Goal: Task Accomplishment & Management: Complete application form

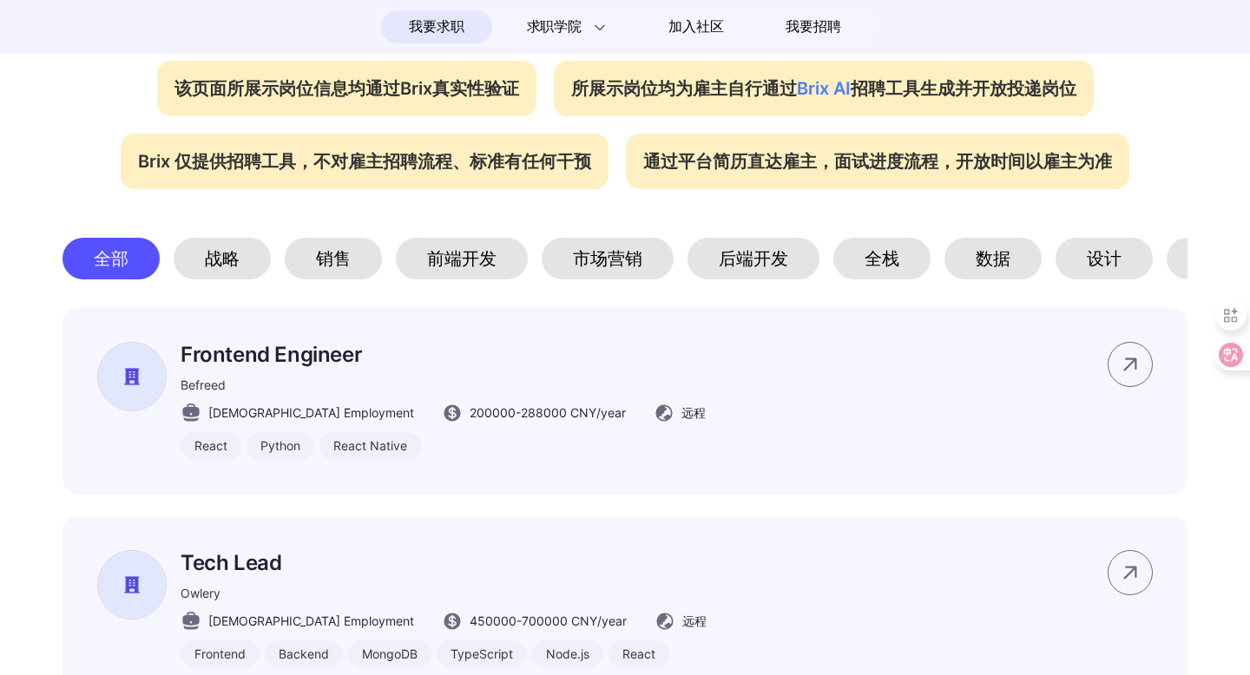
scroll to position [737, 0]
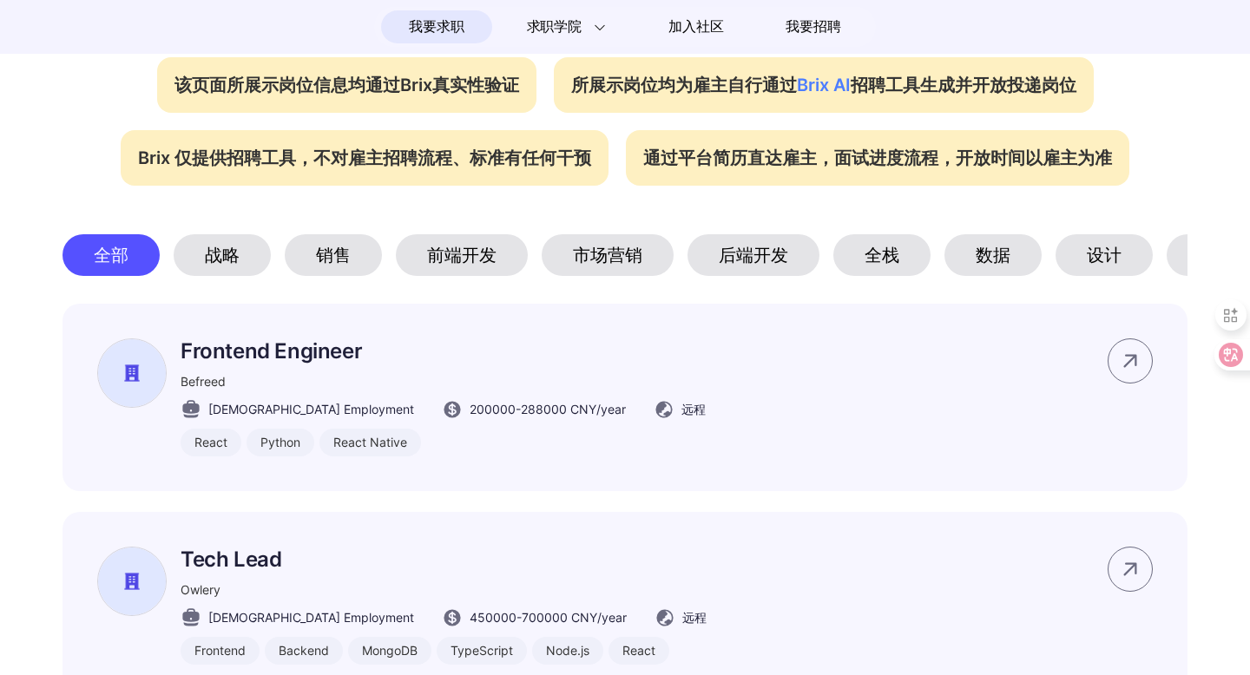
click at [323, 258] on div "销售" at bounding box center [333, 255] width 97 height 42
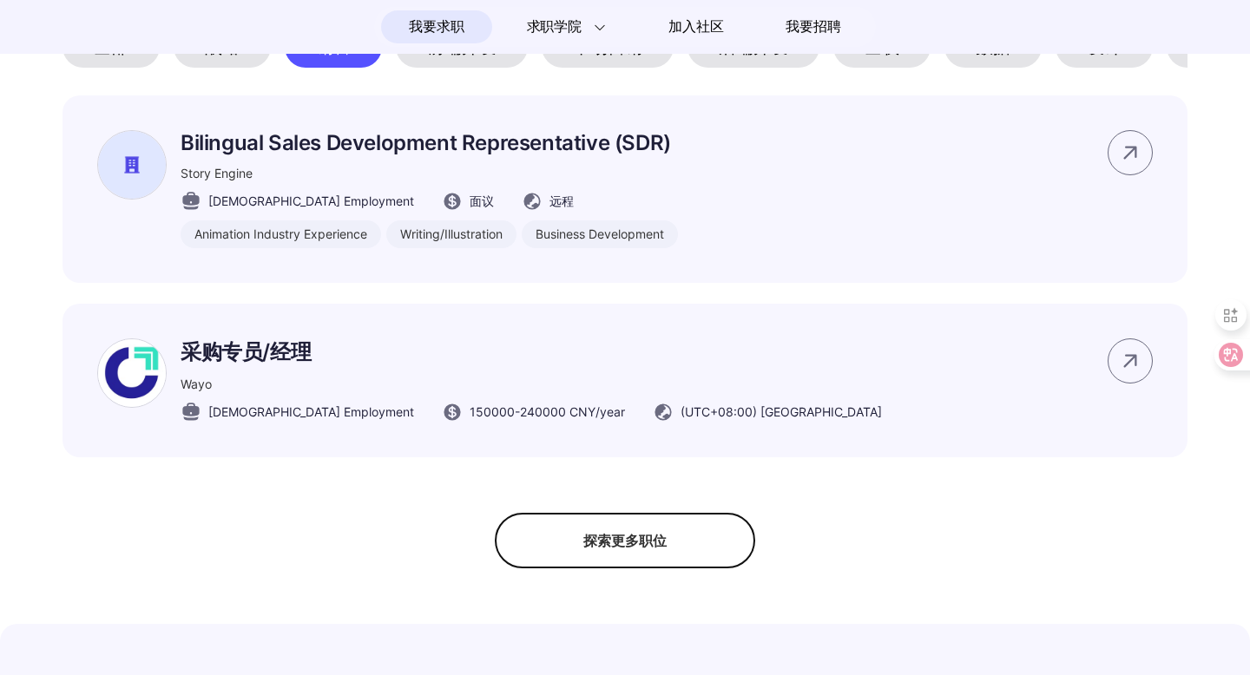
scroll to position [953, 0]
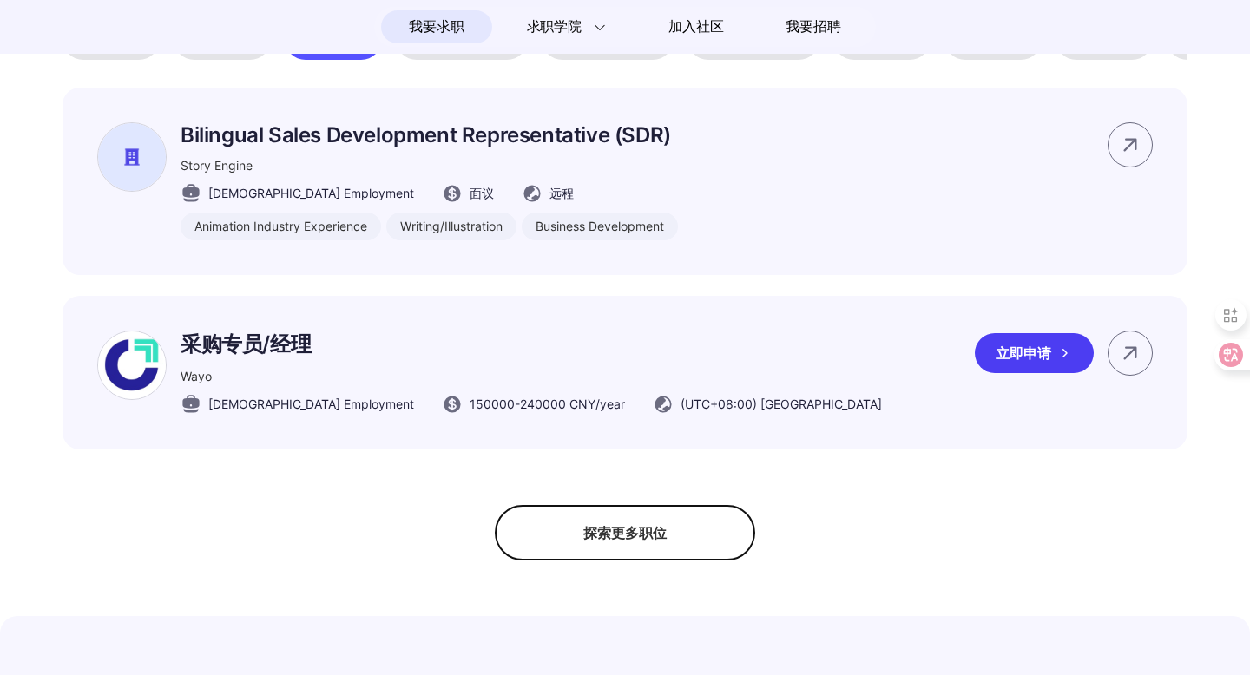
click at [498, 357] on p "采购专员/经理" at bounding box center [531, 345] width 701 height 28
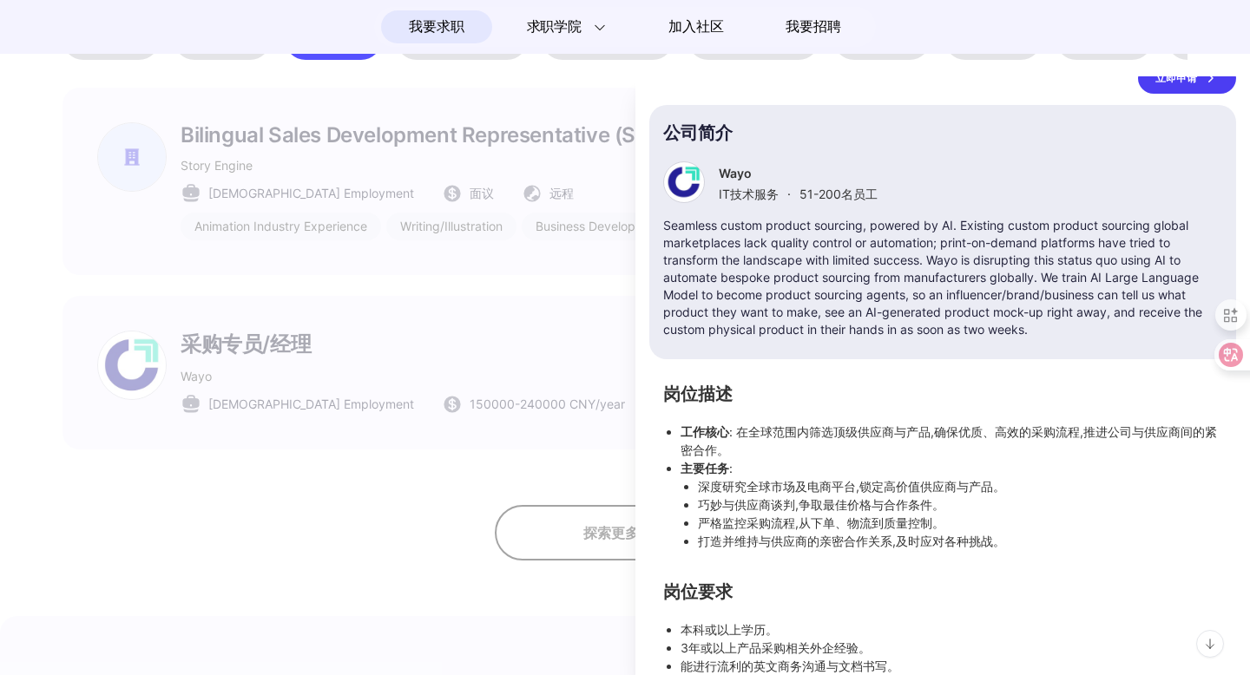
scroll to position [219, 0]
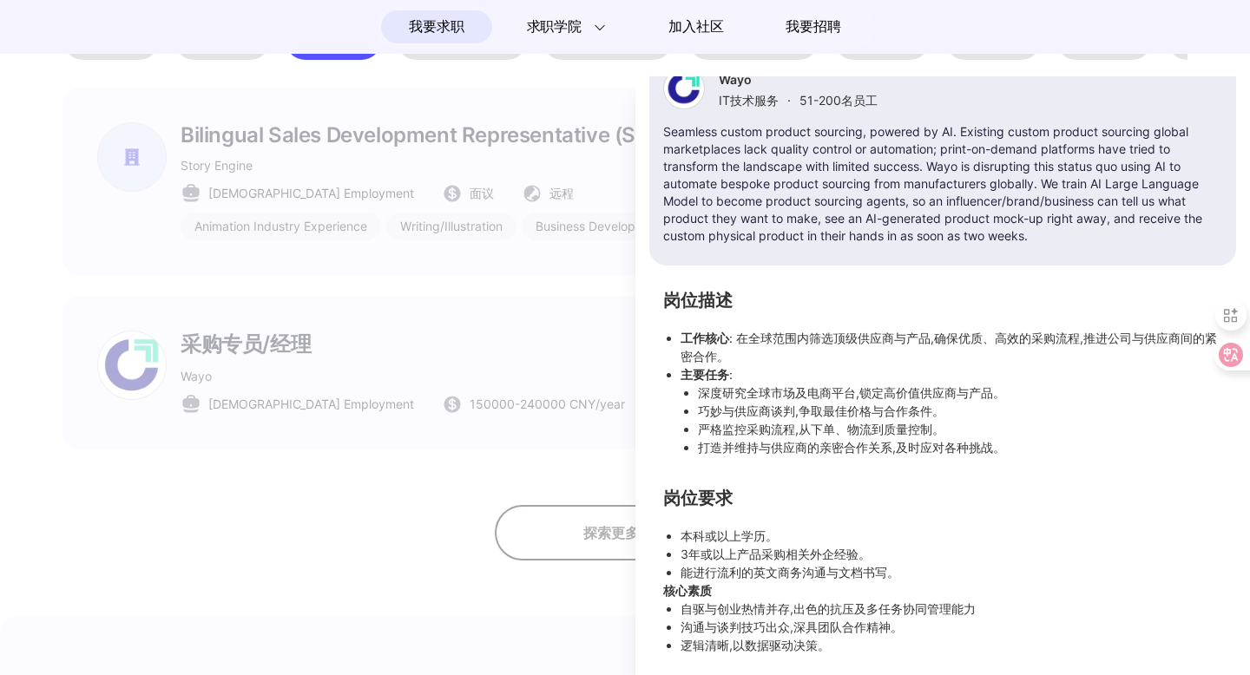
click at [524, 490] on div at bounding box center [625, 375] width 1250 height 599
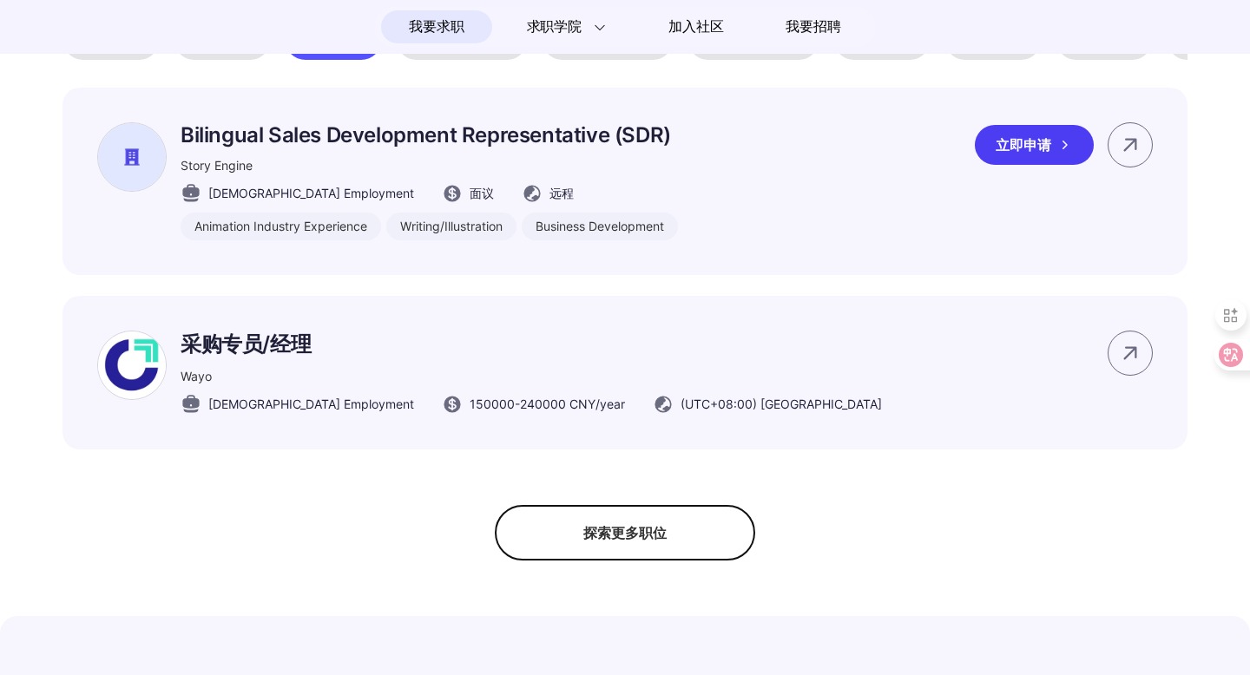
click at [638, 231] on div "Business Development" at bounding box center [600, 227] width 156 height 28
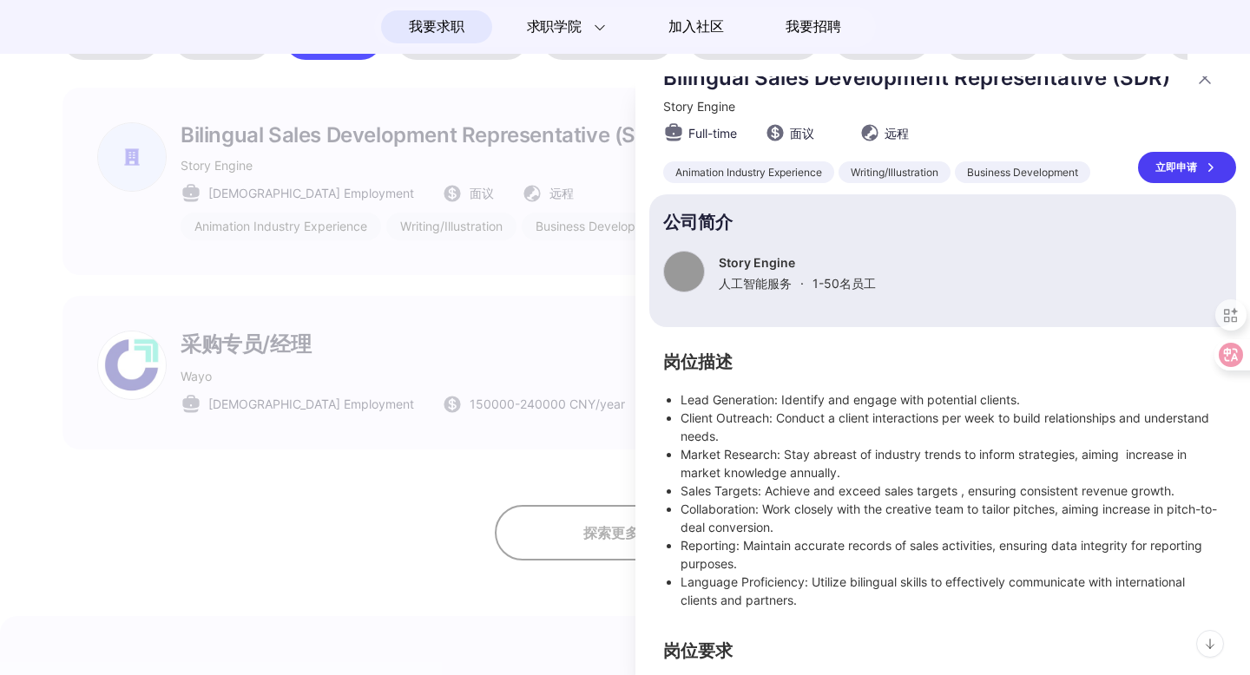
scroll to position [29, 0]
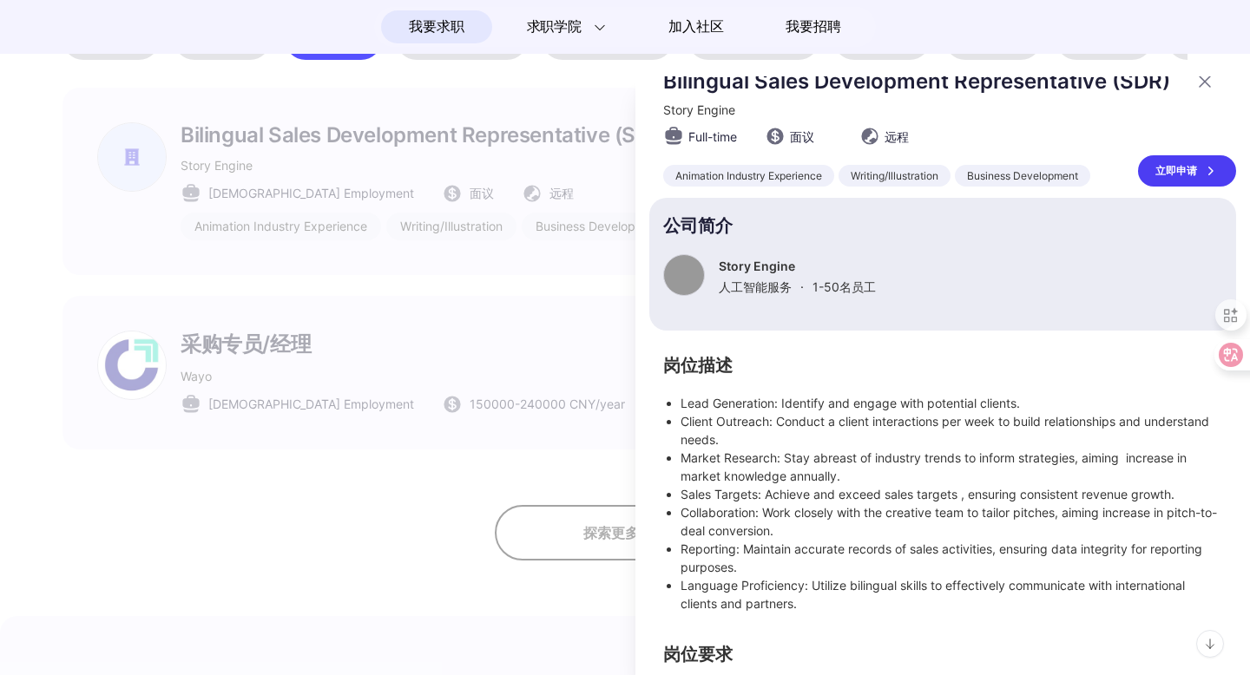
click at [575, 245] on div at bounding box center [625, 375] width 1250 height 599
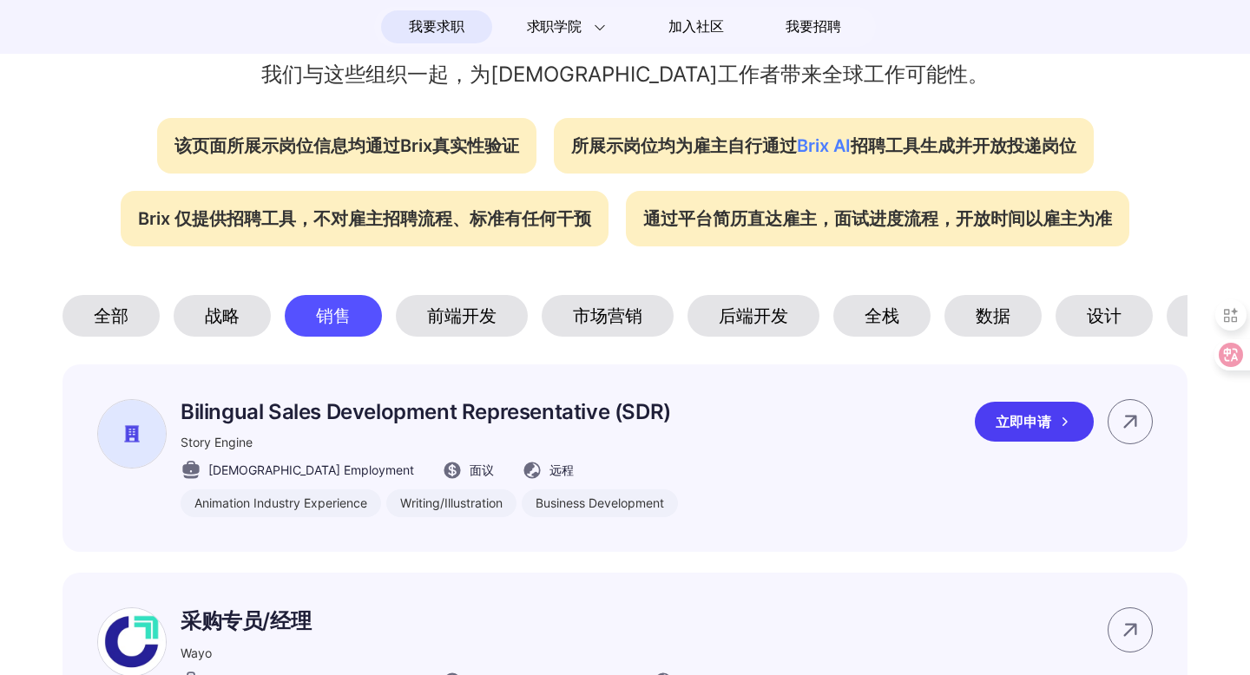
scroll to position [657, 0]
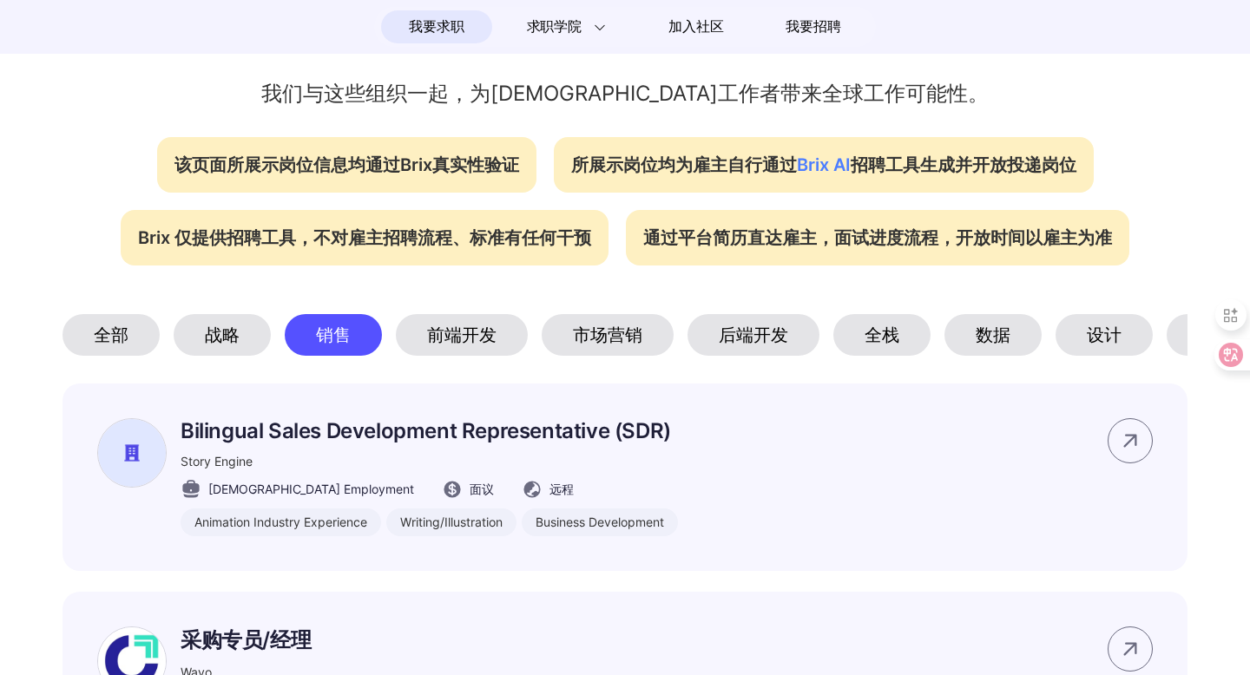
click at [1181, 337] on div "产品设计" at bounding box center [1233, 335] width 132 height 42
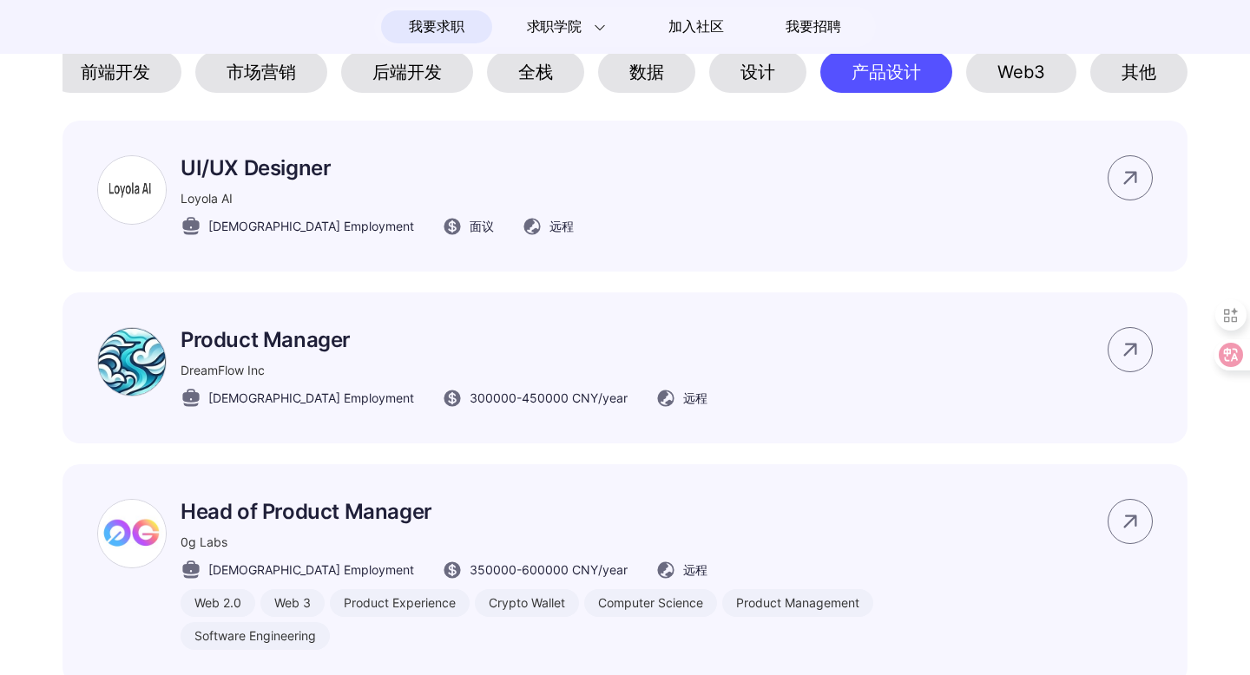
scroll to position [923, 0]
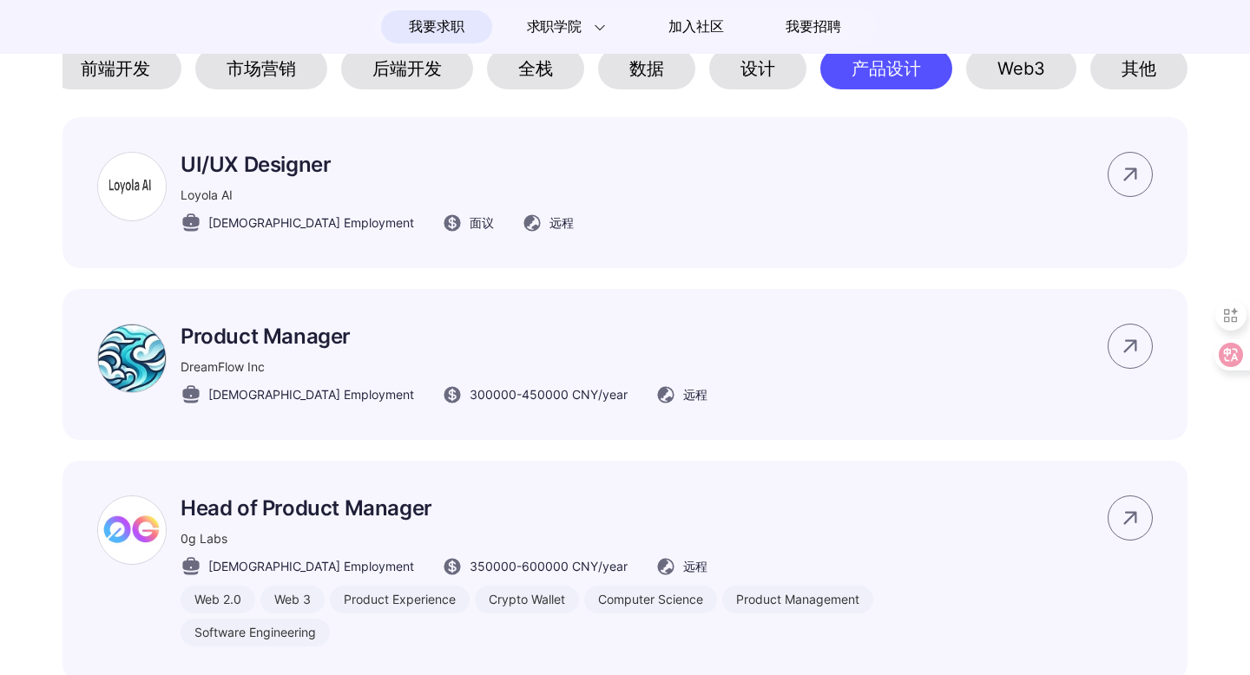
click at [879, 340] on div "Product Manager DreamFlow Inc [DEMOGRAPHIC_DATA] Employment 300000 - 450000 CNY…" at bounding box center [624, 364] width 1125 height 151
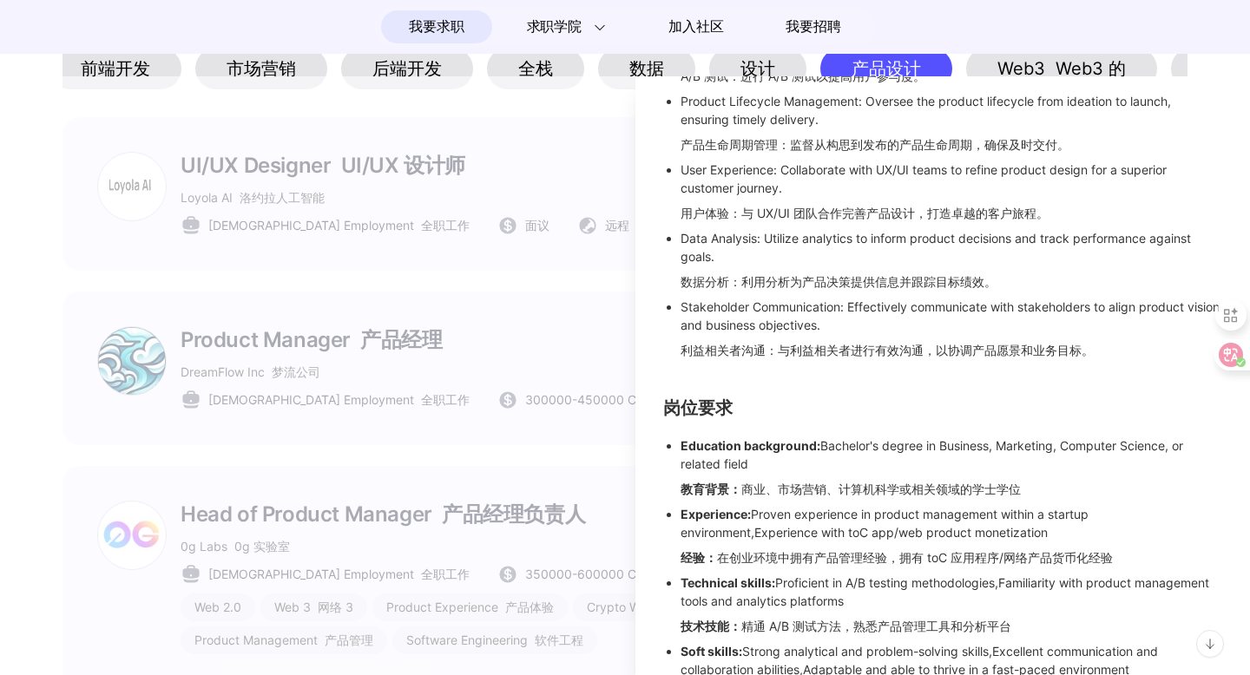
scroll to position [575, 0]
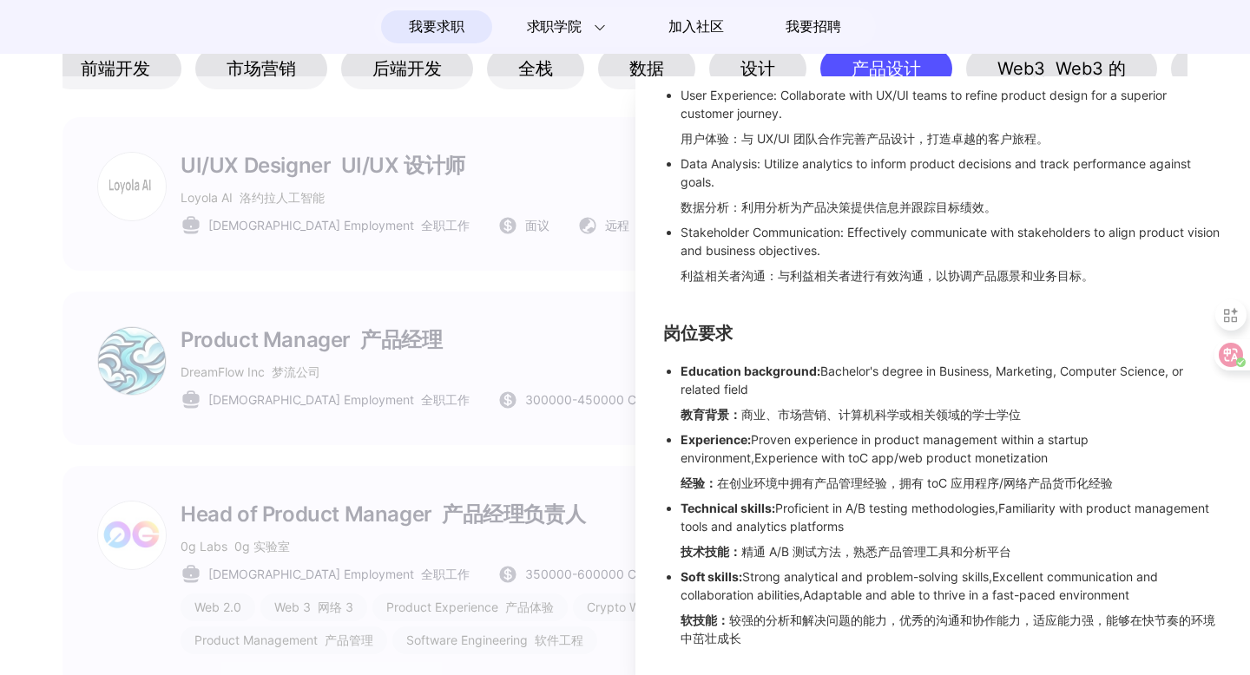
click at [429, 465] on div at bounding box center [625, 375] width 1250 height 599
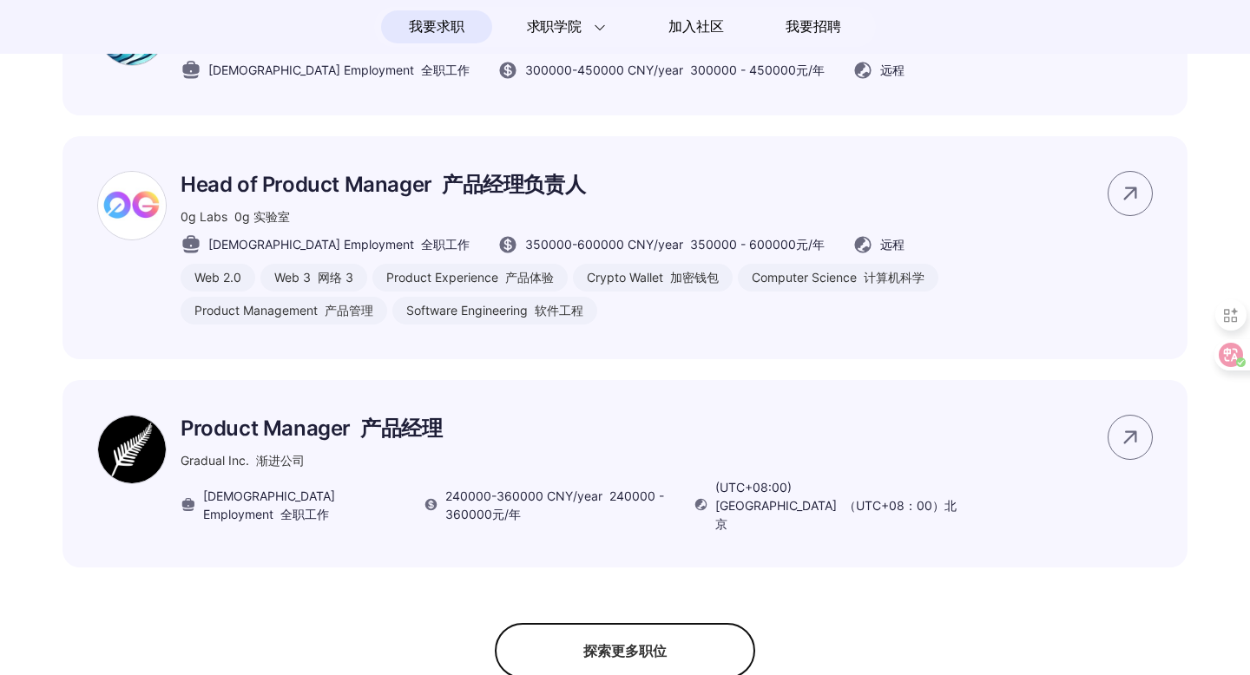
scroll to position [1258, 0]
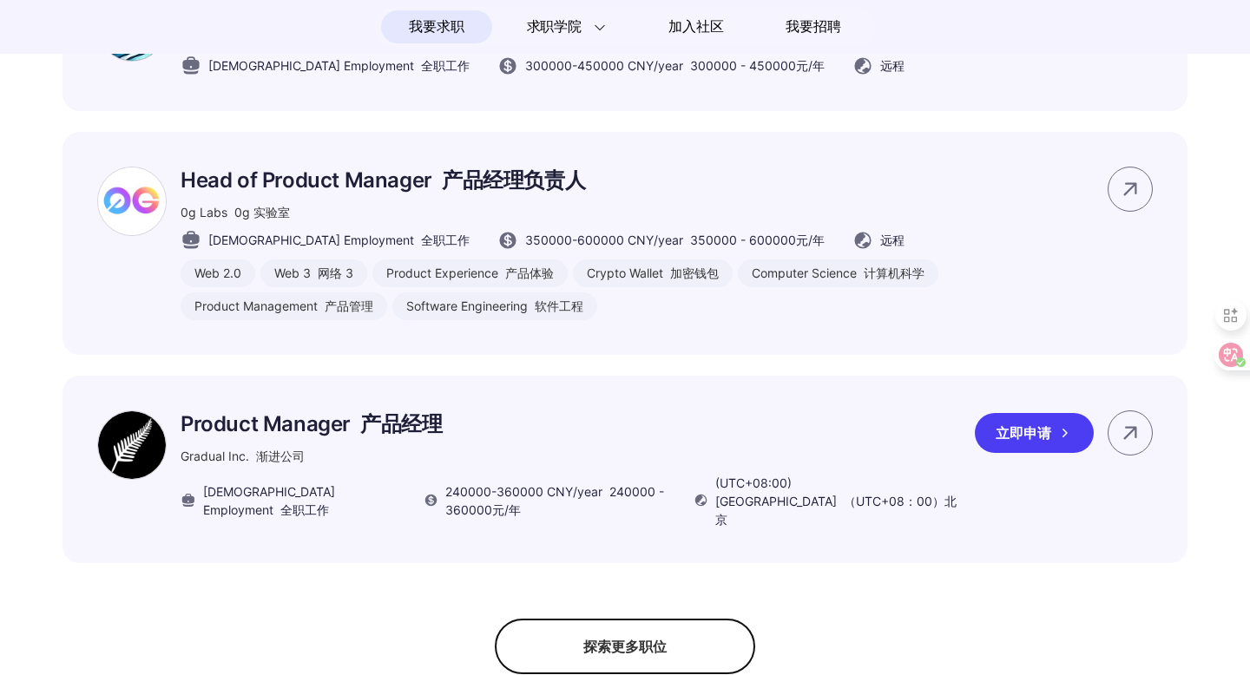
click at [1046, 446] on div "立即申请" at bounding box center [1034, 433] width 119 height 40
click at [879, 428] on p "Product Manager 产品经理" at bounding box center [571, 425] width 781 height 28
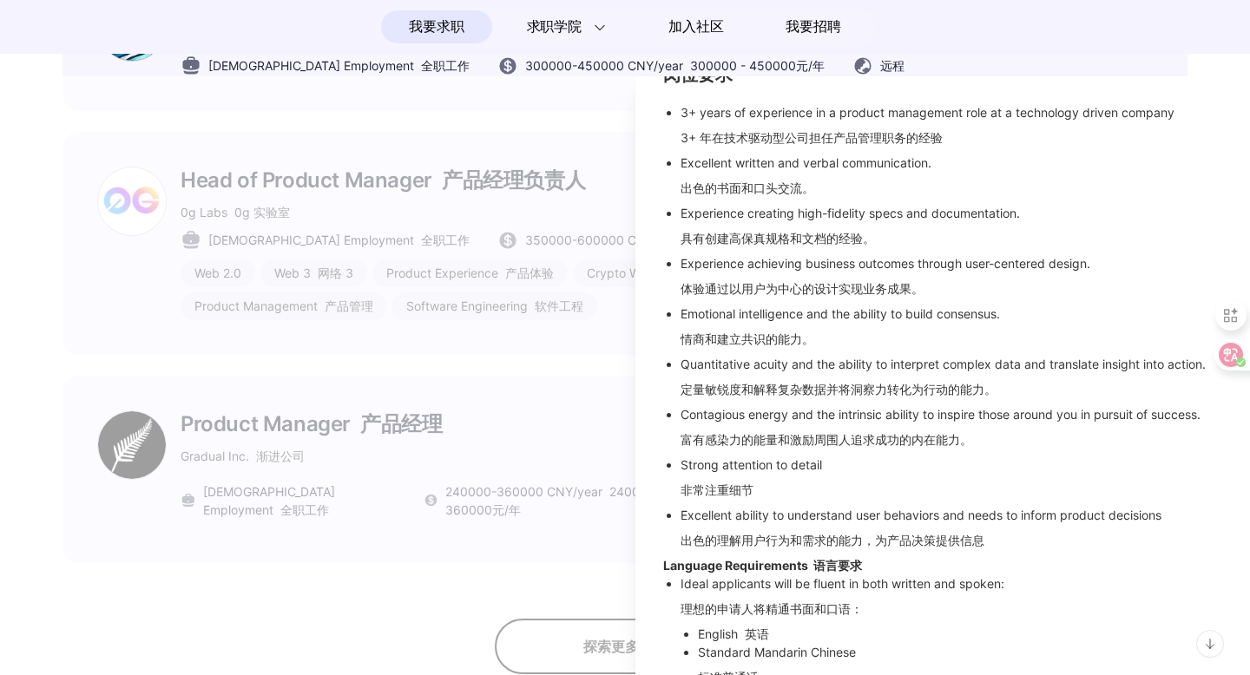
scroll to position [654, 0]
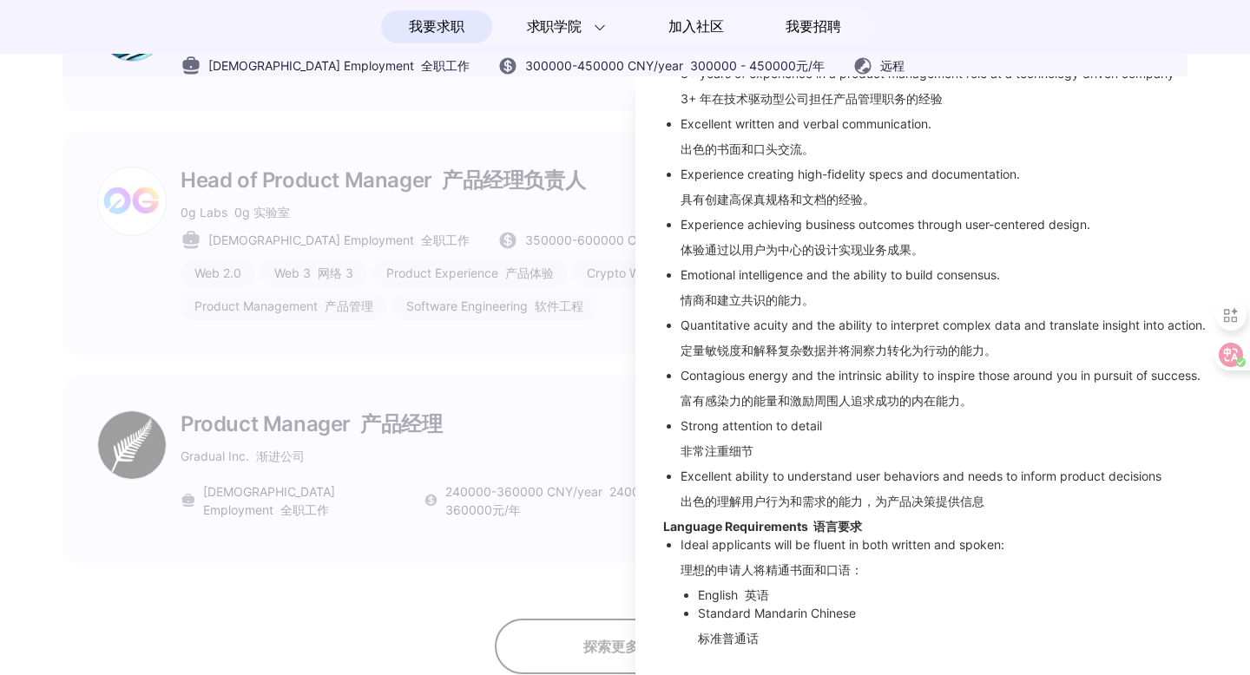
click at [522, 545] on div at bounding box center [625, 375] width 1250 height 599
